Goal: Task Accomplishment & Management: Manage account settings

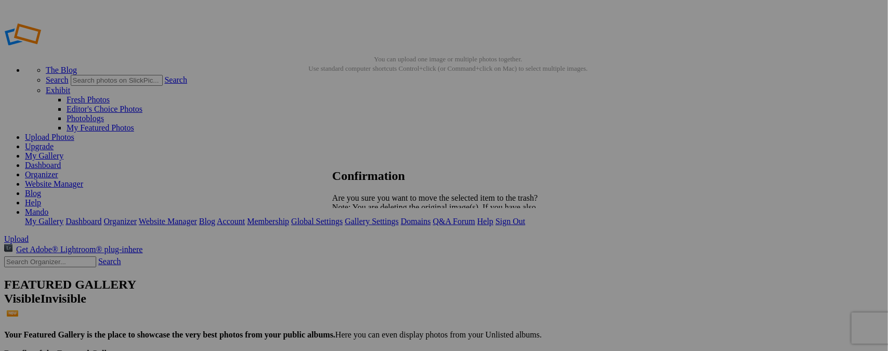
click at [367, 244] on span "Yes" at bounding box center [361, 243] width 12 height 9
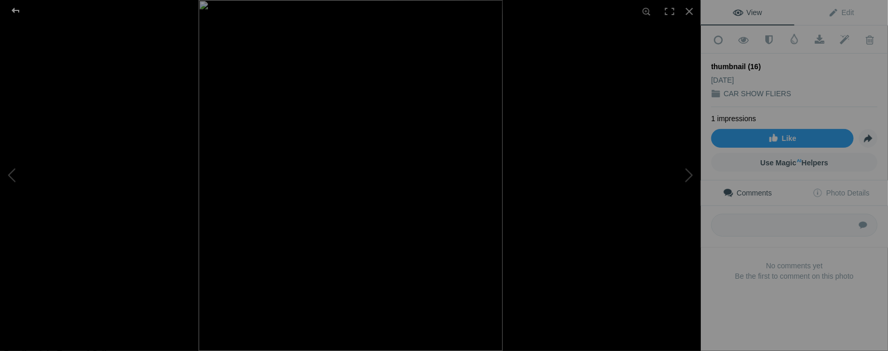
click at [13, 8] on div at bounding box center [15, 10] width 37 height 21
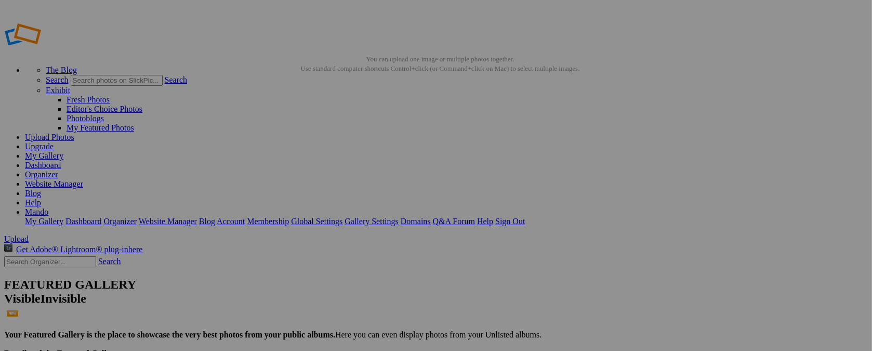
type input "t"
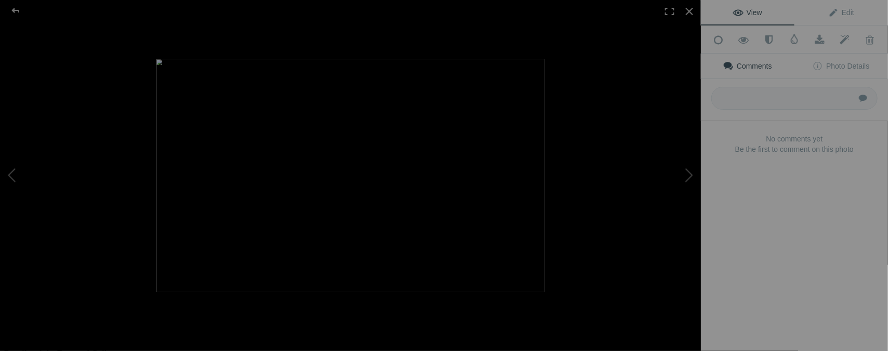
type input "[DATE] / FUNDRAISER"
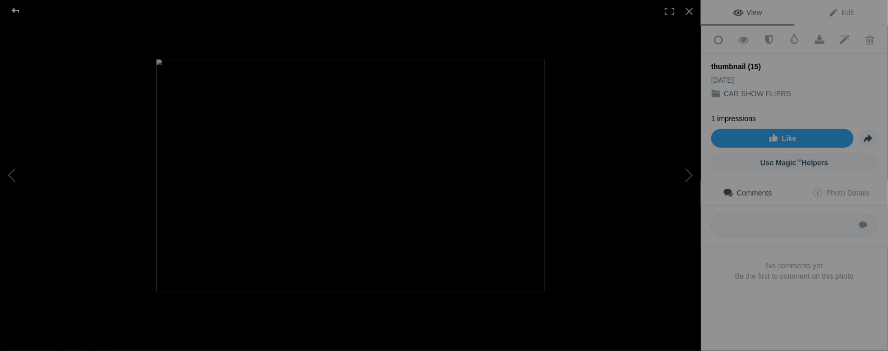
click at [16, 8] on div at bounding box center [15, 10] width 37 height 21
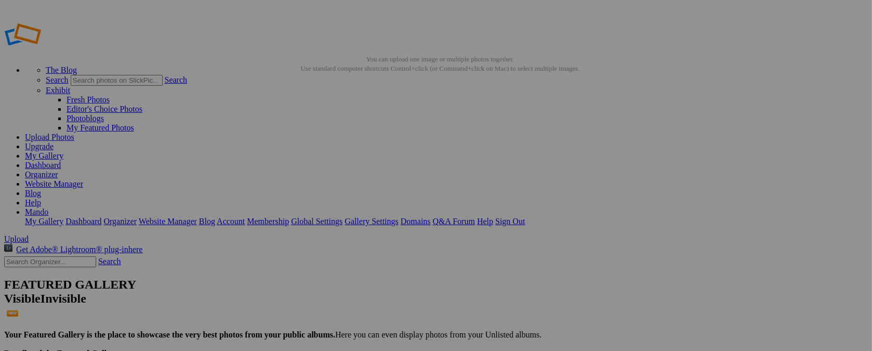
type input "t"
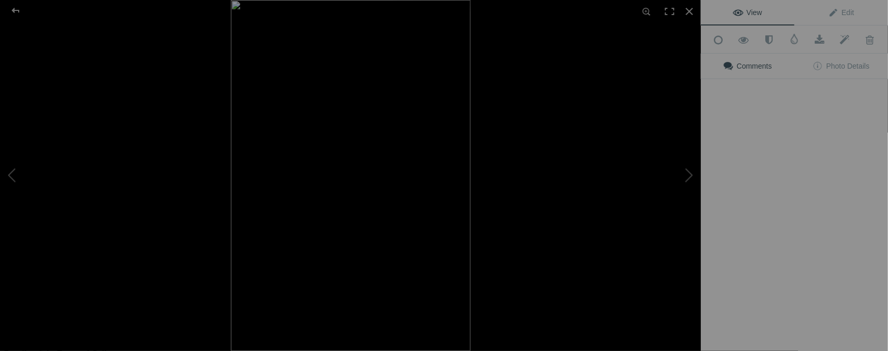
type input "[DATE] / CAR MEET"
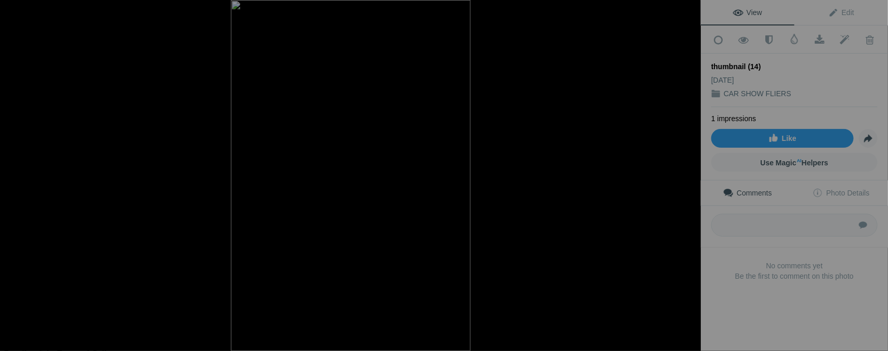
click at [14, 11] on div at bounding box center [15, 10] width 37 height 21
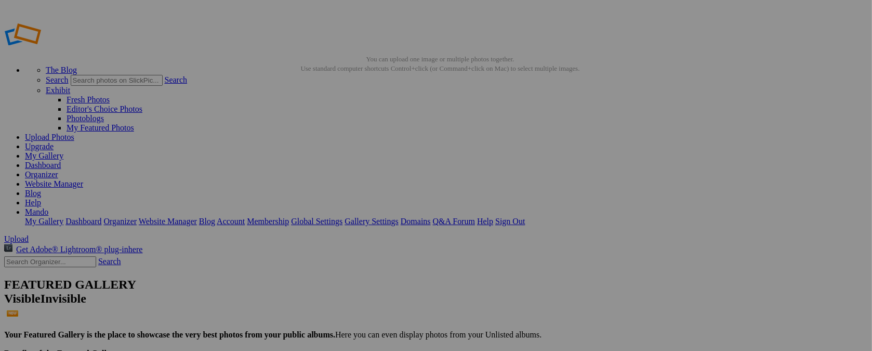
type input "t"
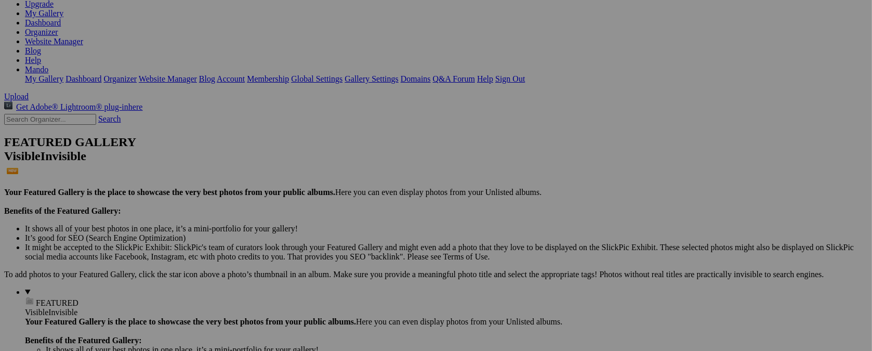
scroll to position [149, 0]
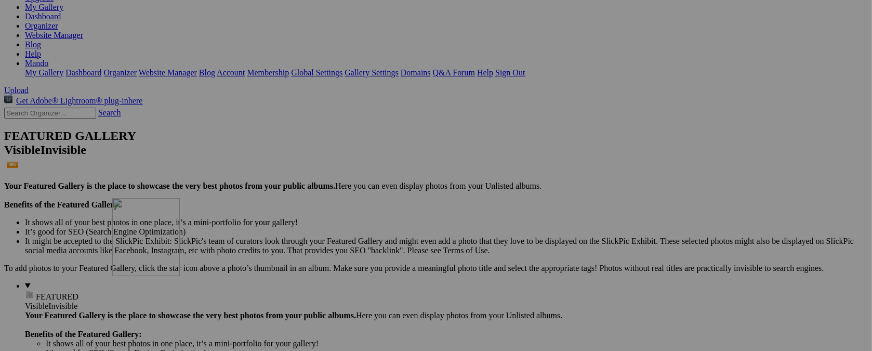
drag, startPoint x: 475, startPoint y: 54, endPoint x: 262, endPoint y: 289, distance: 316.9
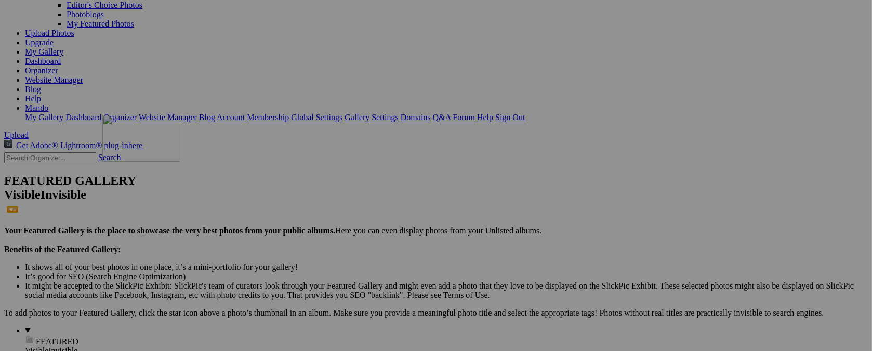
drag, startPoint x: 381, startPoint y: 63, endPoint x: 252, endPoint y: 205, distance: 191.8
type input "[DATE] / BIKE RUN"
drag, startPoint x: 294, startPoint y: 72, endPoint x: 505, endPoint y: 322, distance: 327.2
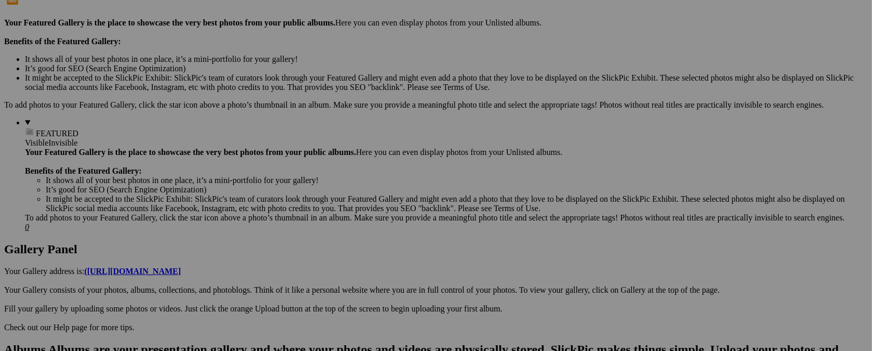
scroll to position [416, 0]
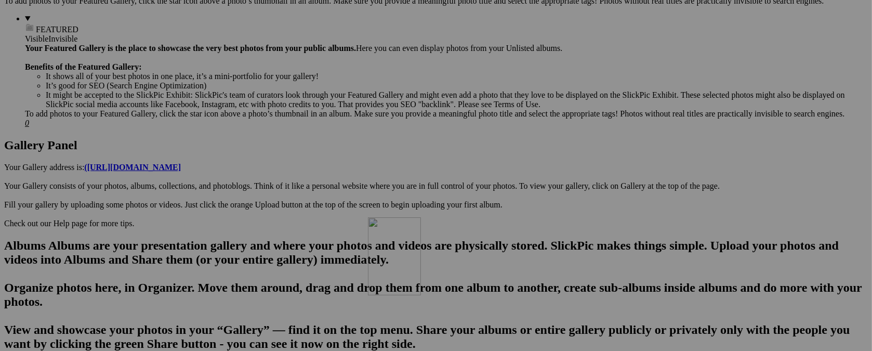
drag, startPoint x: 479, startPoint y: 54, endPoint x: 518, endPoint y: 307, distance: 256.7
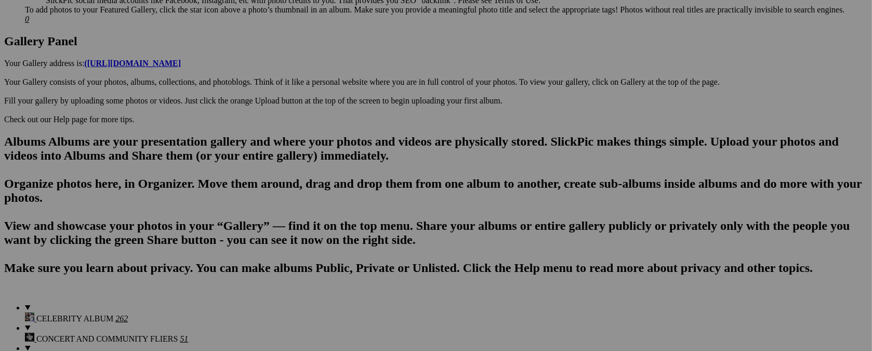
scroll to position [624, 0]
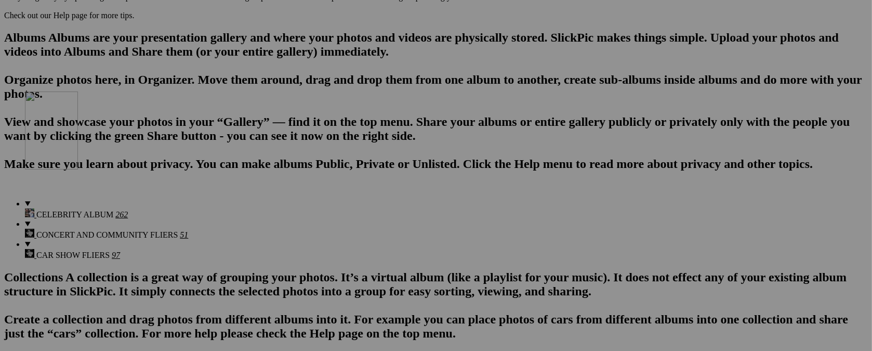
drag, startPoint x: 469, startPoint y: 68, endPoint x: 173, endPoint y: 181, distance: 317.1
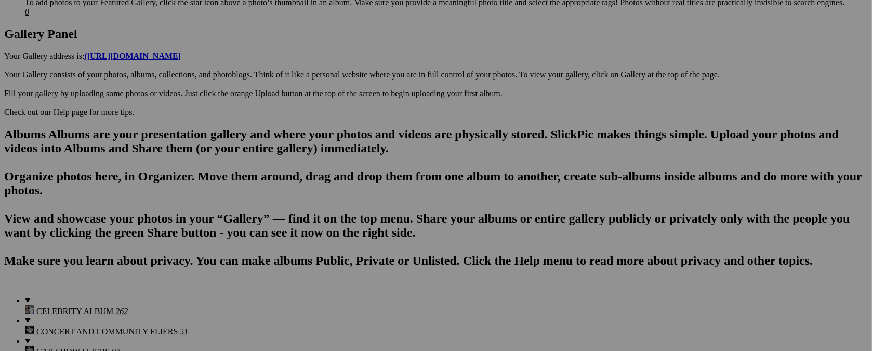
scroll to position [520, 0]
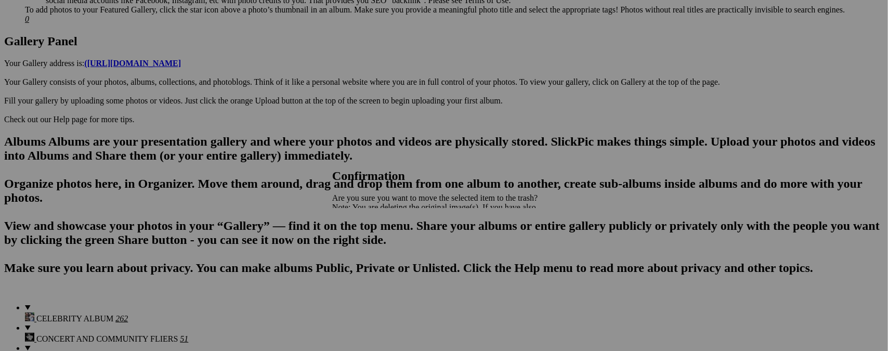
click at [367, 244] on span "Yes" at bounding box center [361, 243] width 12 height 9
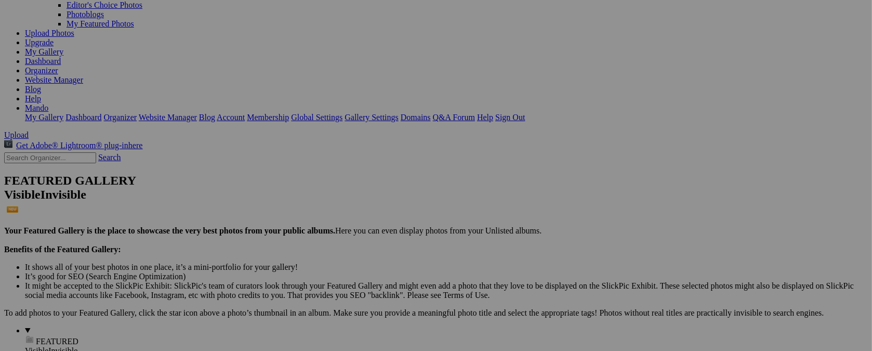
scroll to position [0, 0]
